Goal: Obtain resource: Download file/media

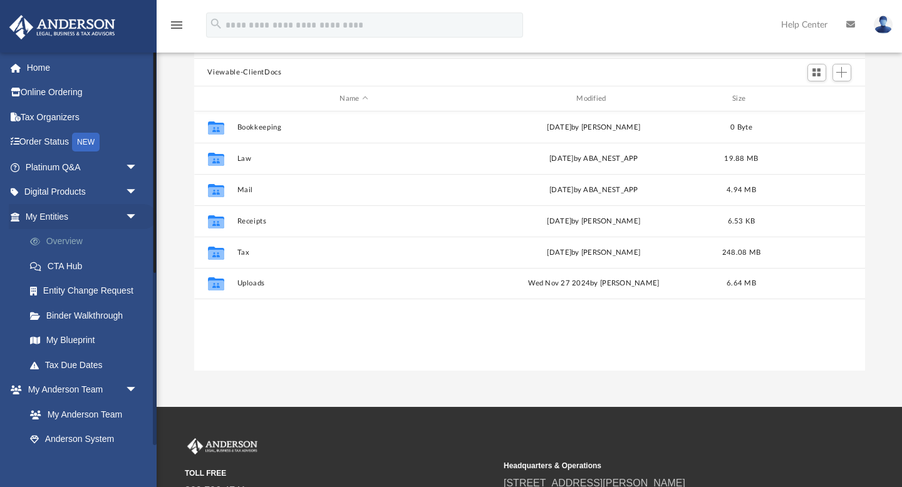
scroll to position [284, 671]
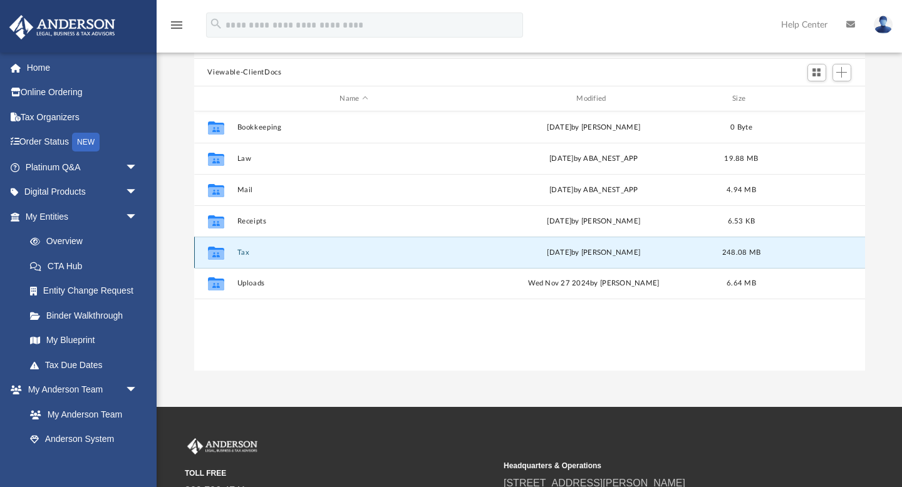
click at [251, 253] on button "Tax" at bounding box center [354, 253] width 234 height 8
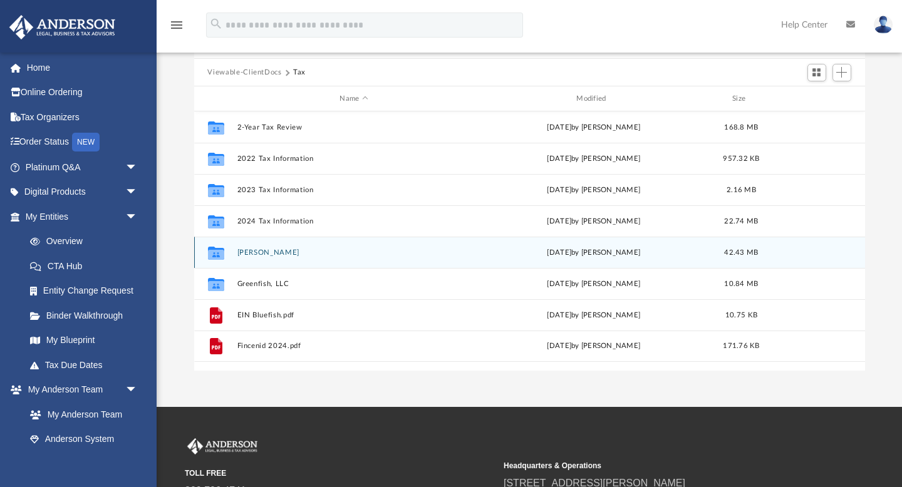
click at [264, 252] on button "[PERSON_NAME]" at bounding box center [354, 253] width 234 height 8
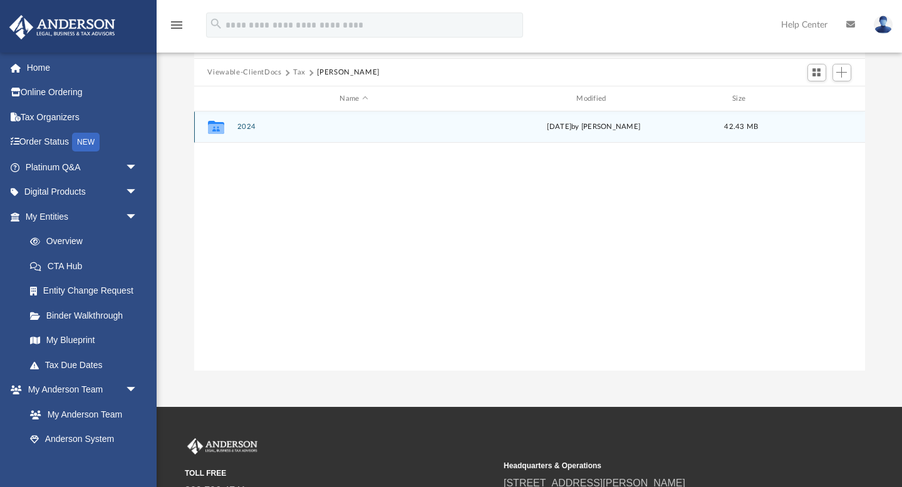
click at [247, 125] on button "2024" at bounding box center [354, 127] width 234 height 8
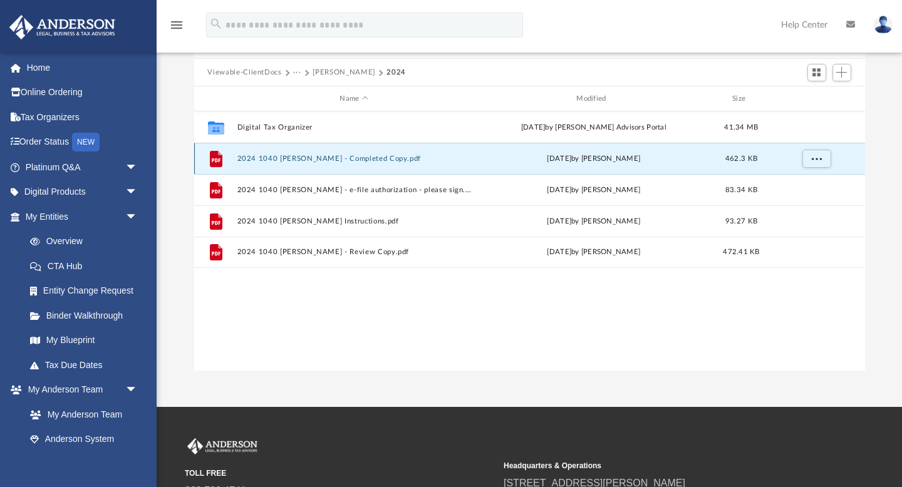
click at [263, 155] on button "2024 1040 [PERSON_NAME] - Completed Copy.pdf" at bounding box center [354, 159] width 234 height 8
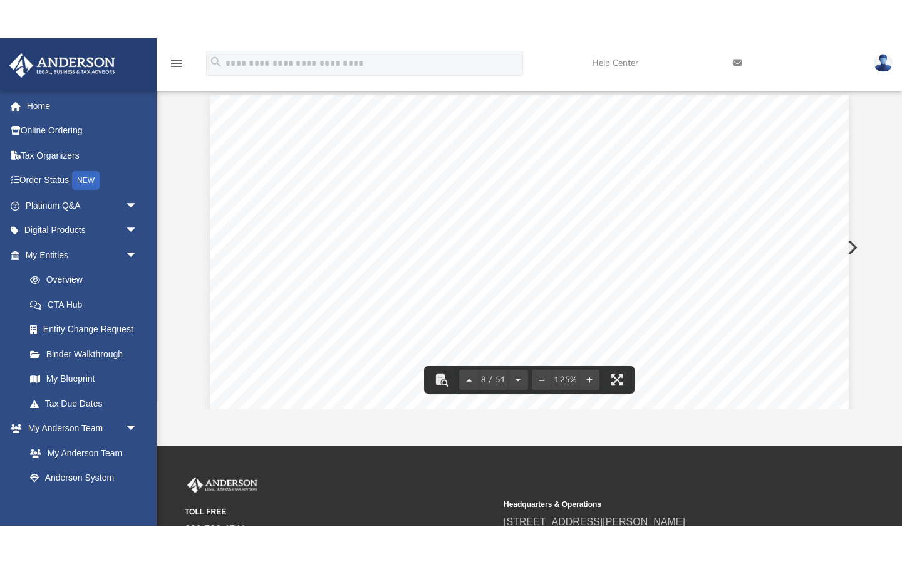
scroll to position [5917, 0]
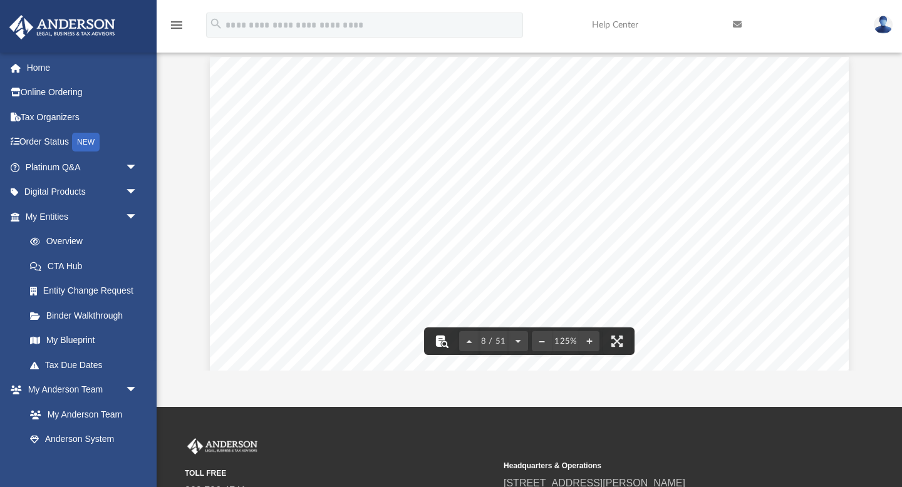
click at [440, 349] on button "File preview" at bounding box center [442, 341] width 28 height 28
click at [621, 339] on button "File preview" at bounding box center [617, 341] width 28 height 28
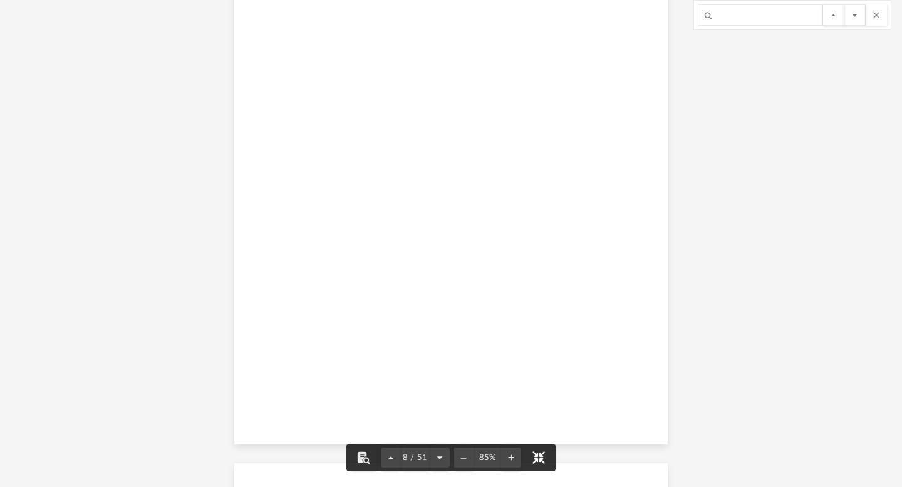
scroll to position [4054, 0]
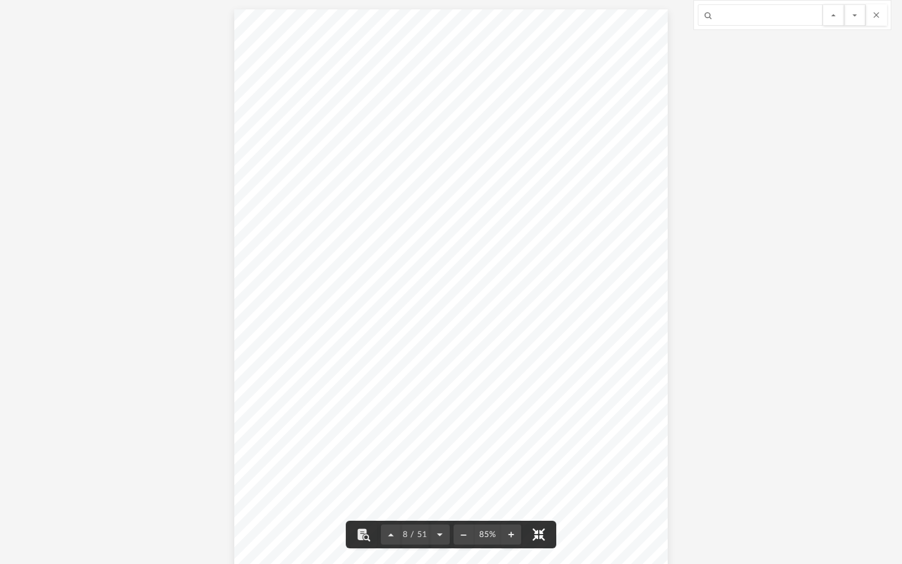
click at [539, 487] on button "File preview" at bounding box center [539, 534] width 28 height 28
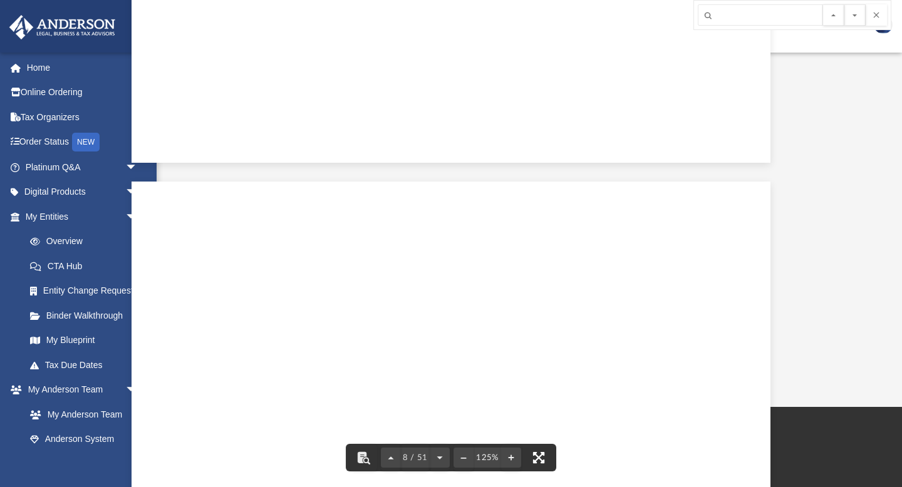
scroll to position [5917, 0]
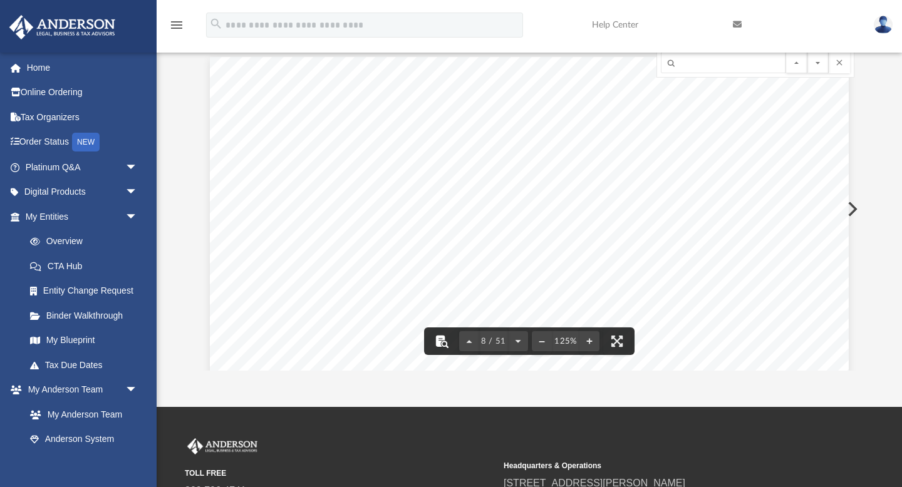
click at [439, 344] on button "File preview" at bounding box center [442, 341] width 28 height 28
click at [733, 26] on icon at bounding box center [737, 24] width 9 height 9
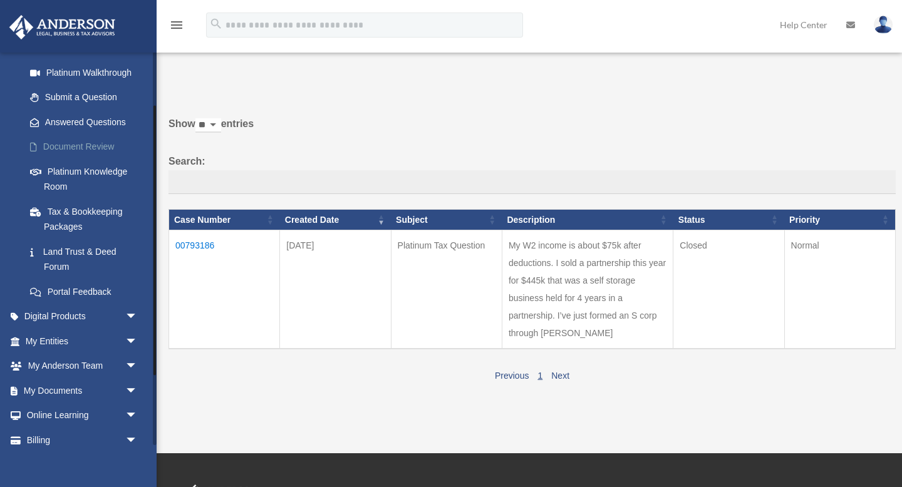
scroll to position [179, 0]
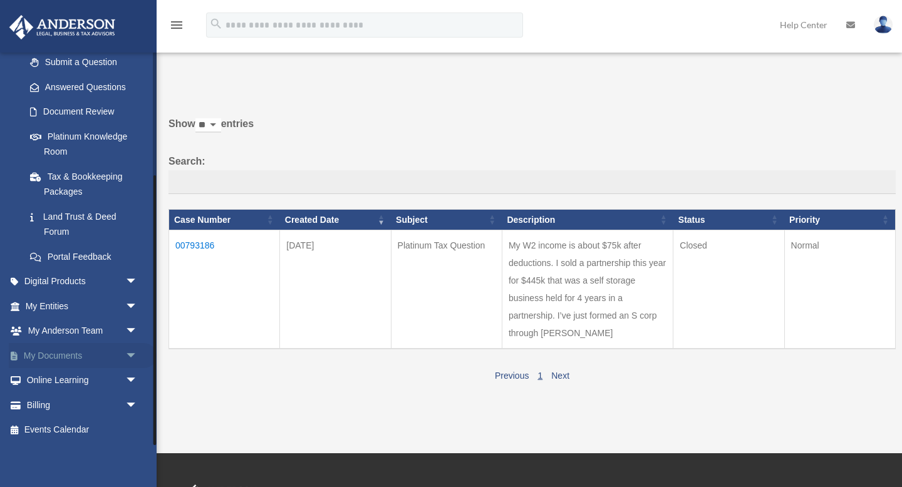
click at [69, 355] on link "My Documents arrow_drop_down" at bounding box center [83, 355] width 148 height 25
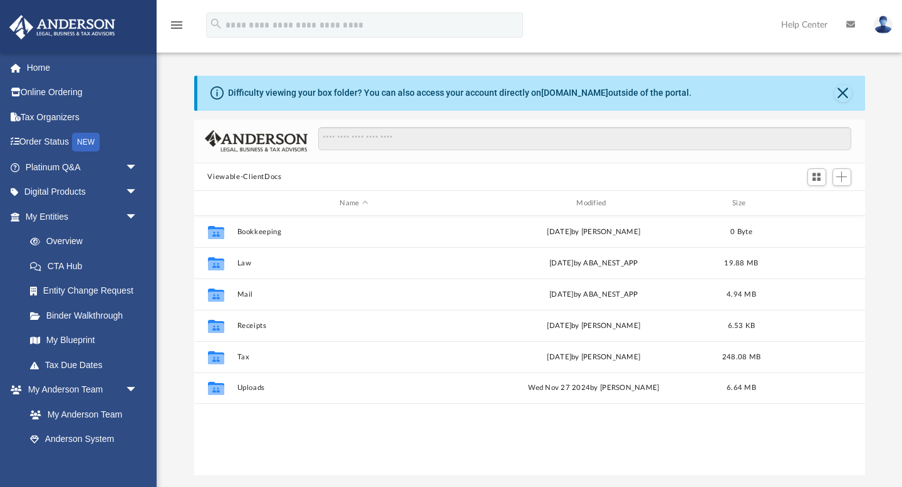
scroll to position [284, 671]
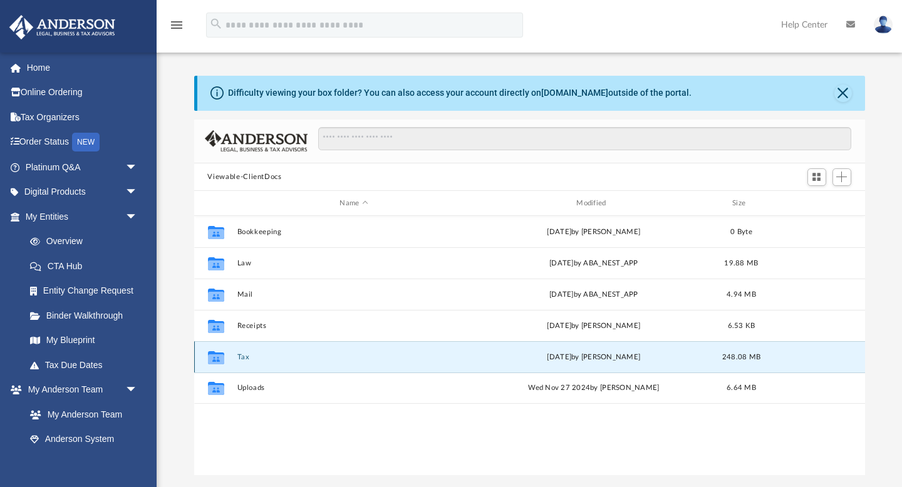
click at [271, 354] on button "Tax" at bounding box center [354, 357] width 234 height 8
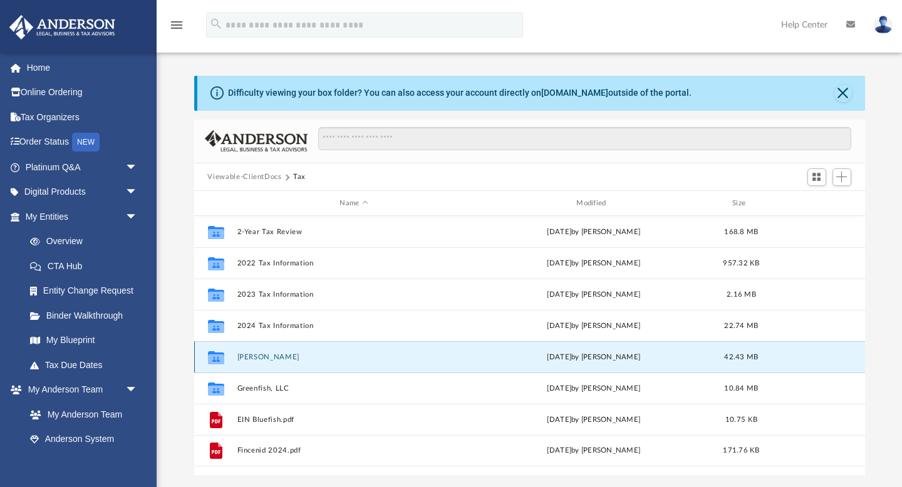
click at [260, 353] on button "[PERSON_NAME]" at bounding box center [354, 357] width 234 height 8
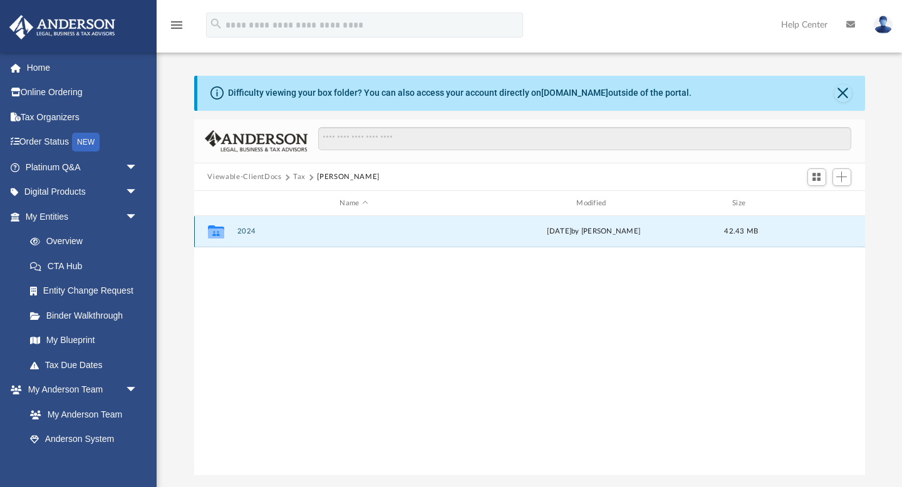
click at [250, 231] on button "2024" at bounding box center [354, 232] width 234 height 8
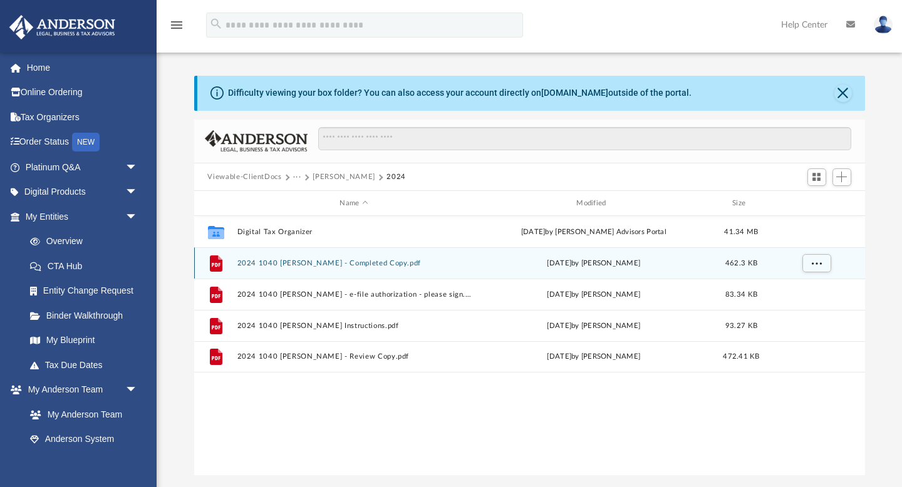
click at [331, 265] on button "2024 1040 [PERSON_NAME] - Completed Copy.pdf" at bounding box center [354, 263] width 234 height 8
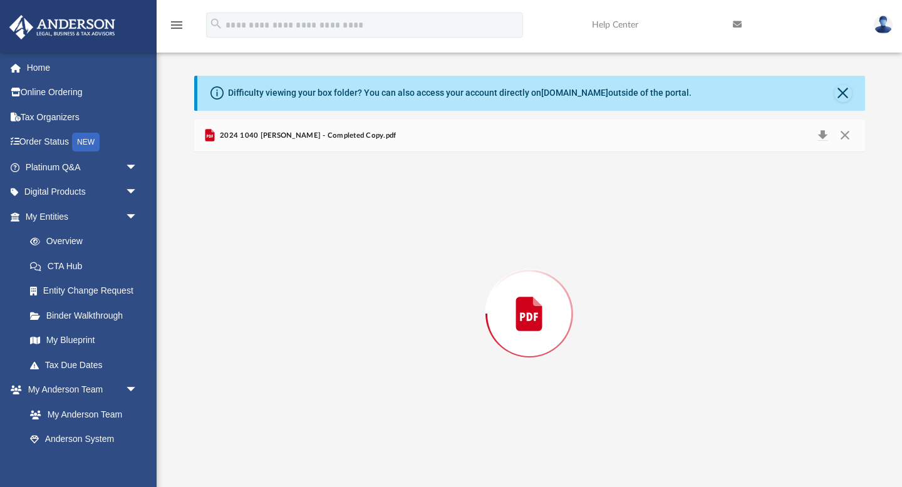
scroll to position [5917, 0]
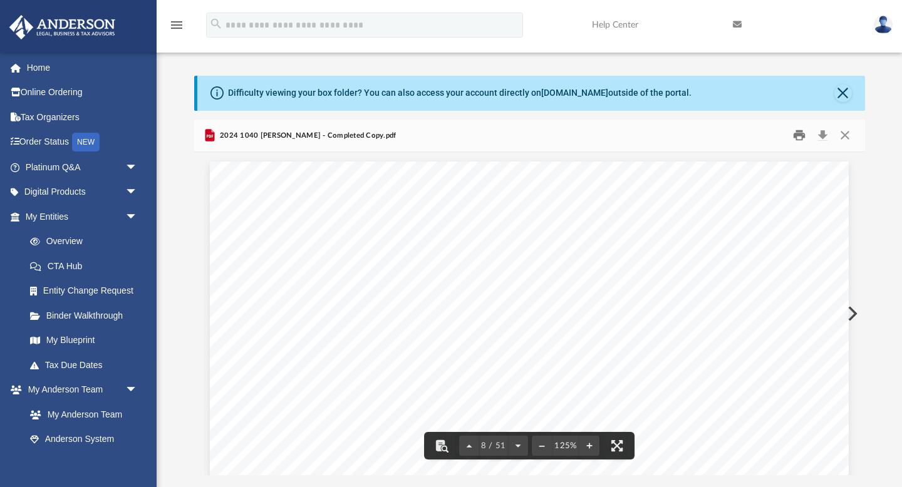
click at [798, 136] on button "Print" at bounding box center [798, 135] width 25 height 19
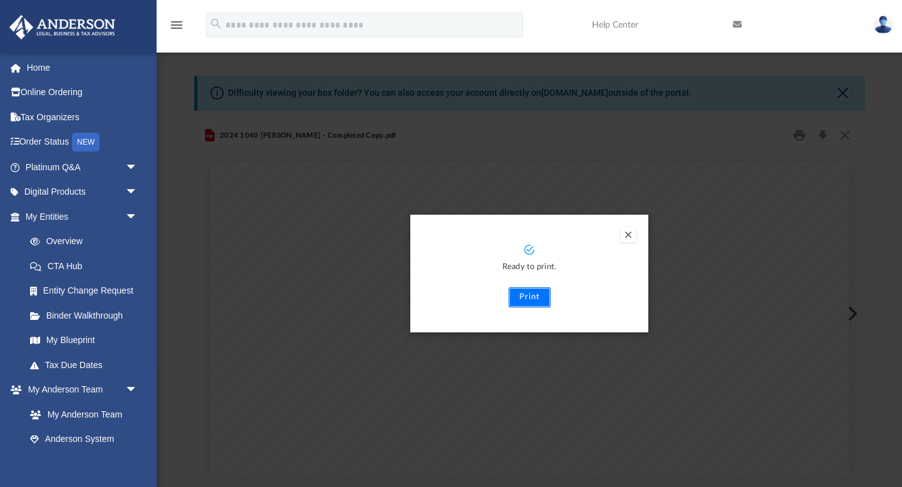
click at [535, 297] on button "Print" at bounding box center [529, 297] width 42 height 20
